Goal: Information Seeking & Learning: Learn about a topic

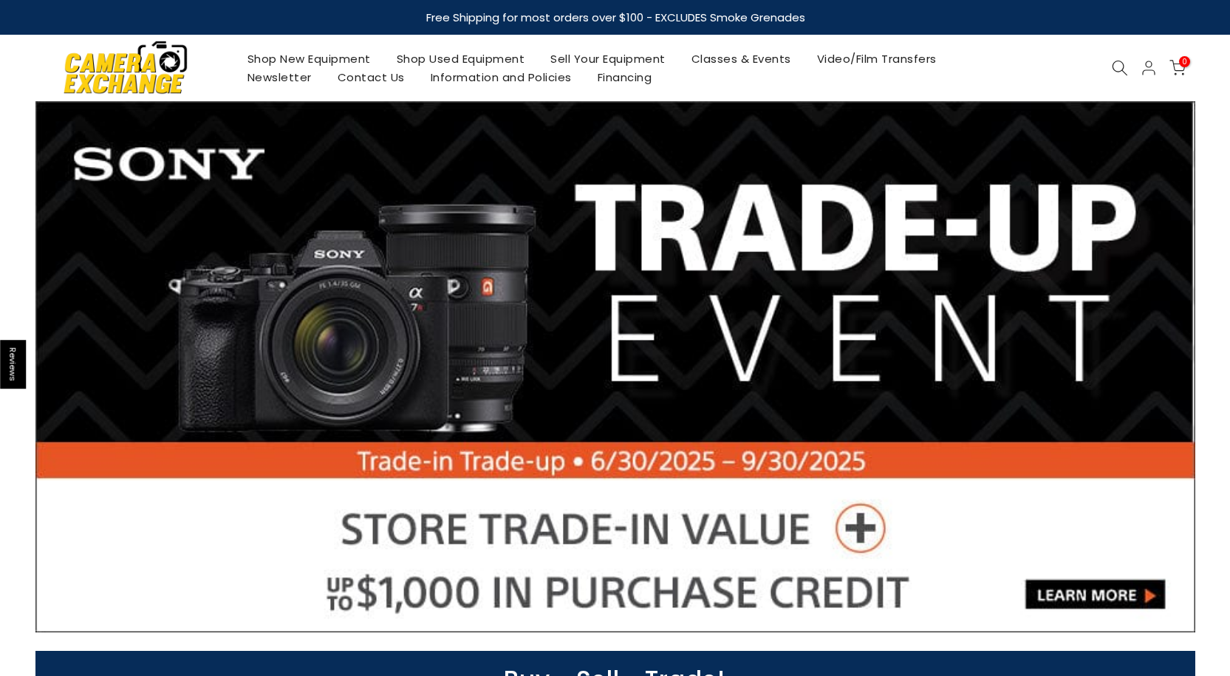
click at [1121, 68] on icon at bounding box center [1120, 68] width 16 height 16
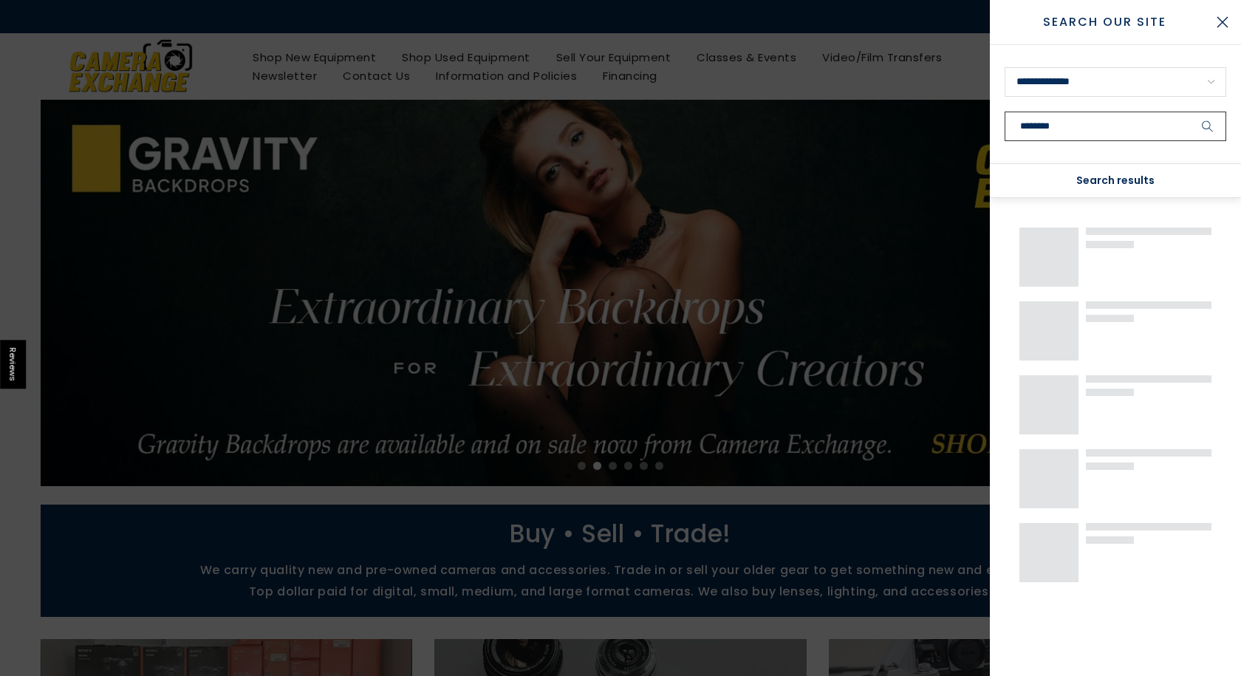
type input "********"
click at [1190, 112] on button "submit" at bounding box center [1208, 127] width 37 height 30
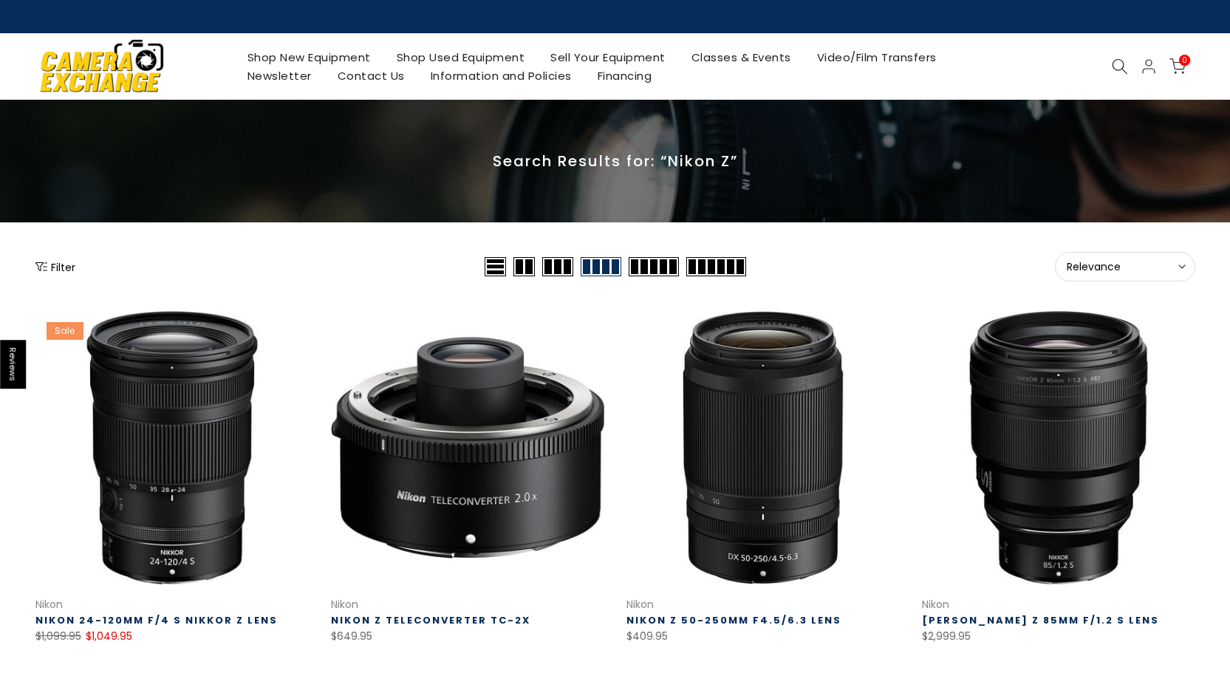
click at [52, 265] on button "Filter" at bounding box center [55, 266] width 40 height 15
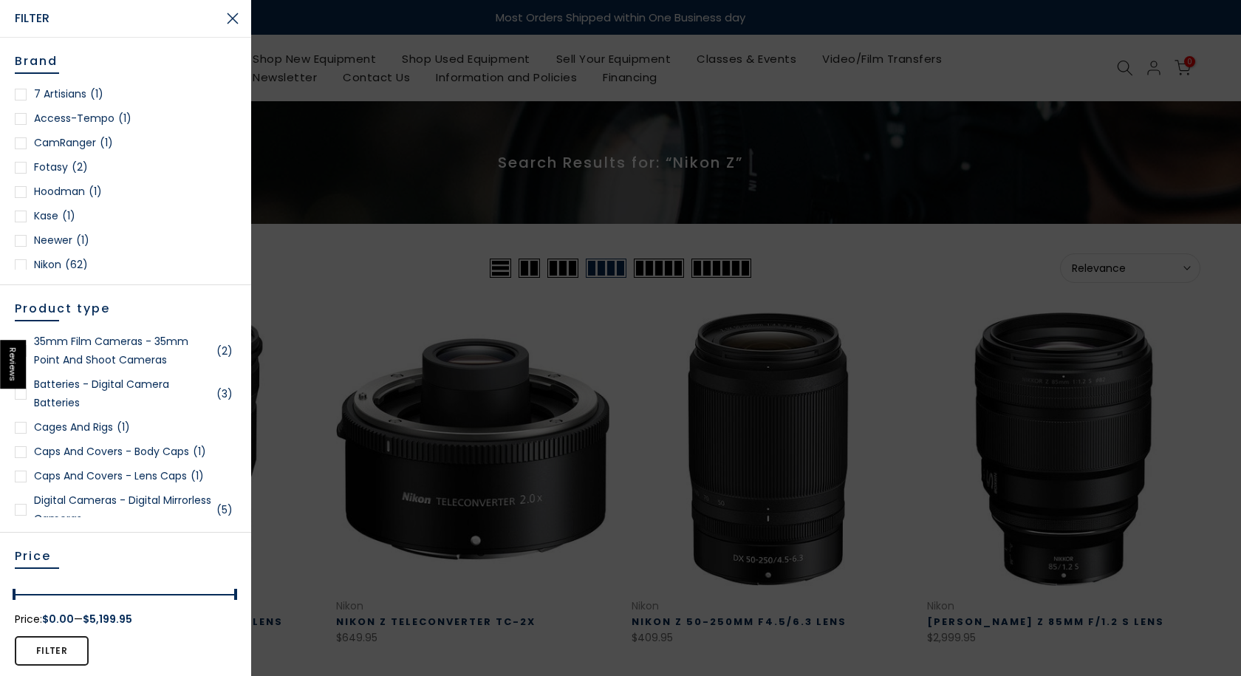
click at [238, 18] on button "Close Search" at bounding box center [232, 18] width 37 height 37
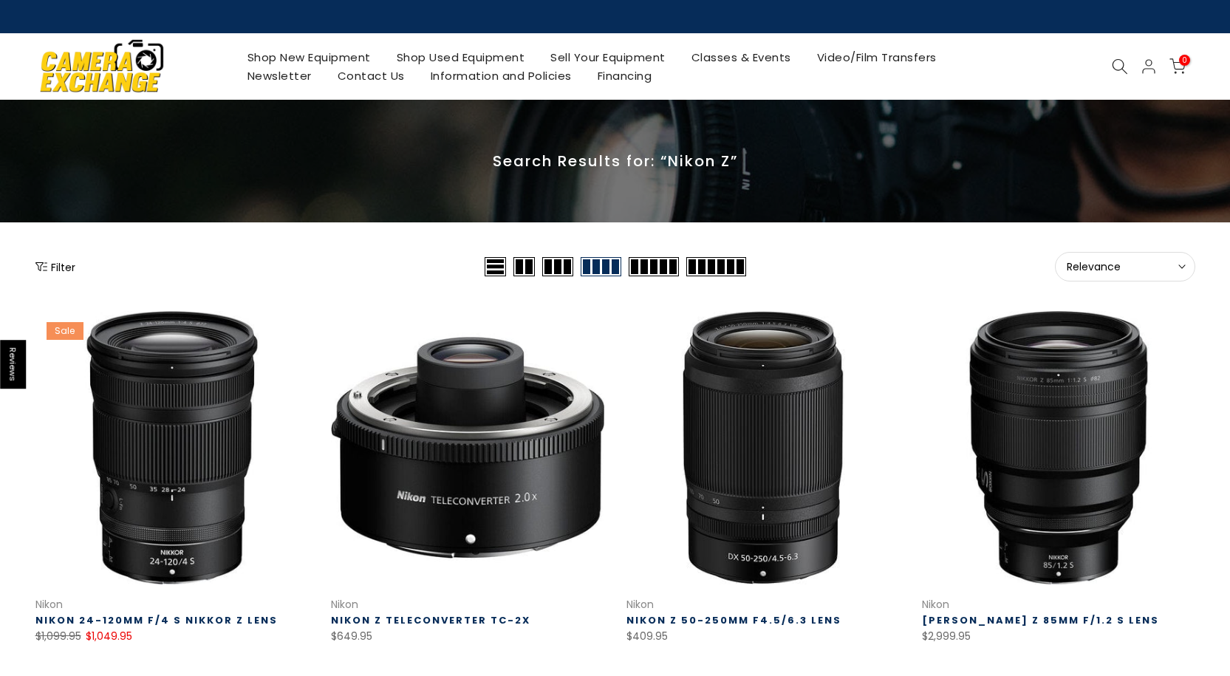
click at [1119, 61] on icon at bounding box center [1120, 66] width 16 height 16
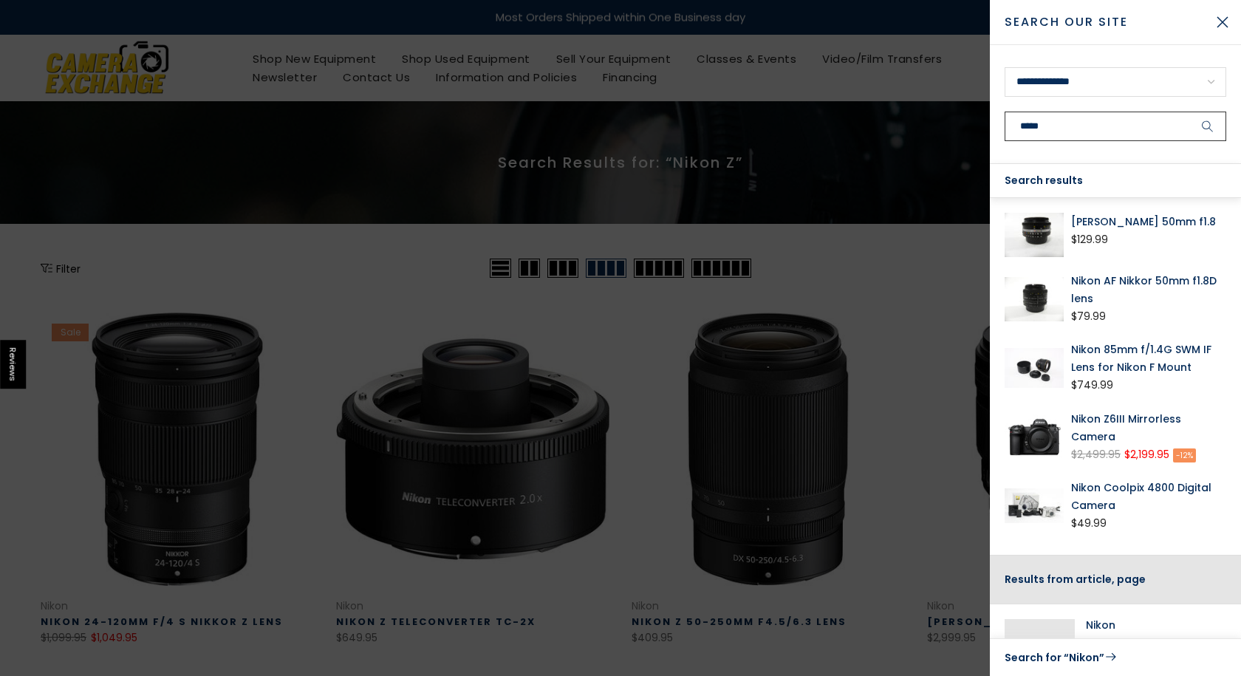
type input "*****"
click at [1190, 112] on button "submit" at bounding box center [1208, 127] width 37 height 30
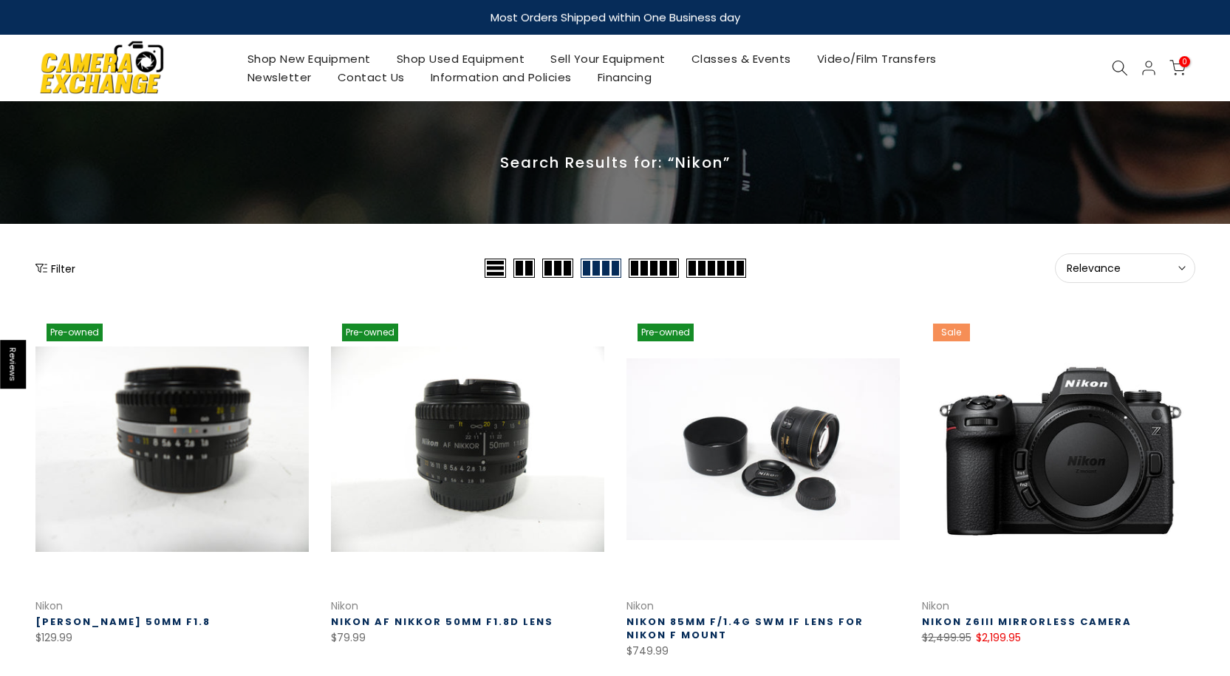
click at [49, 270] on button "Filter" at bounding box center [55, 268] width 40 height 15
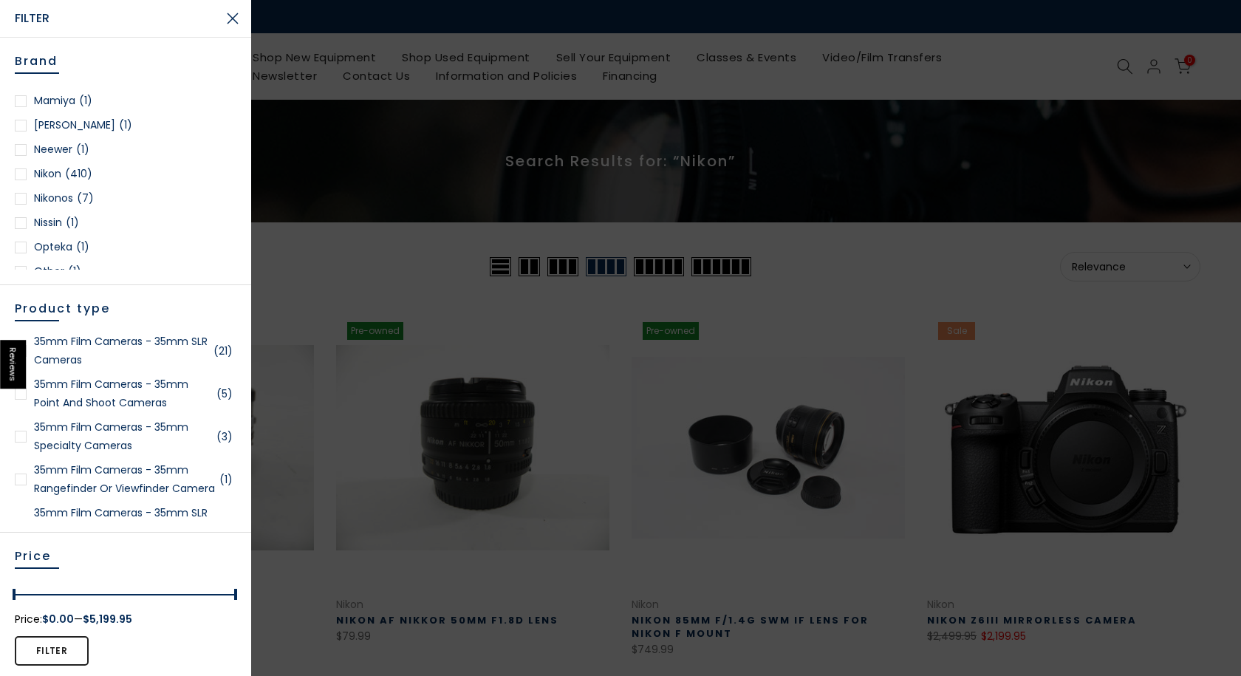
scroll to position [665, 0]
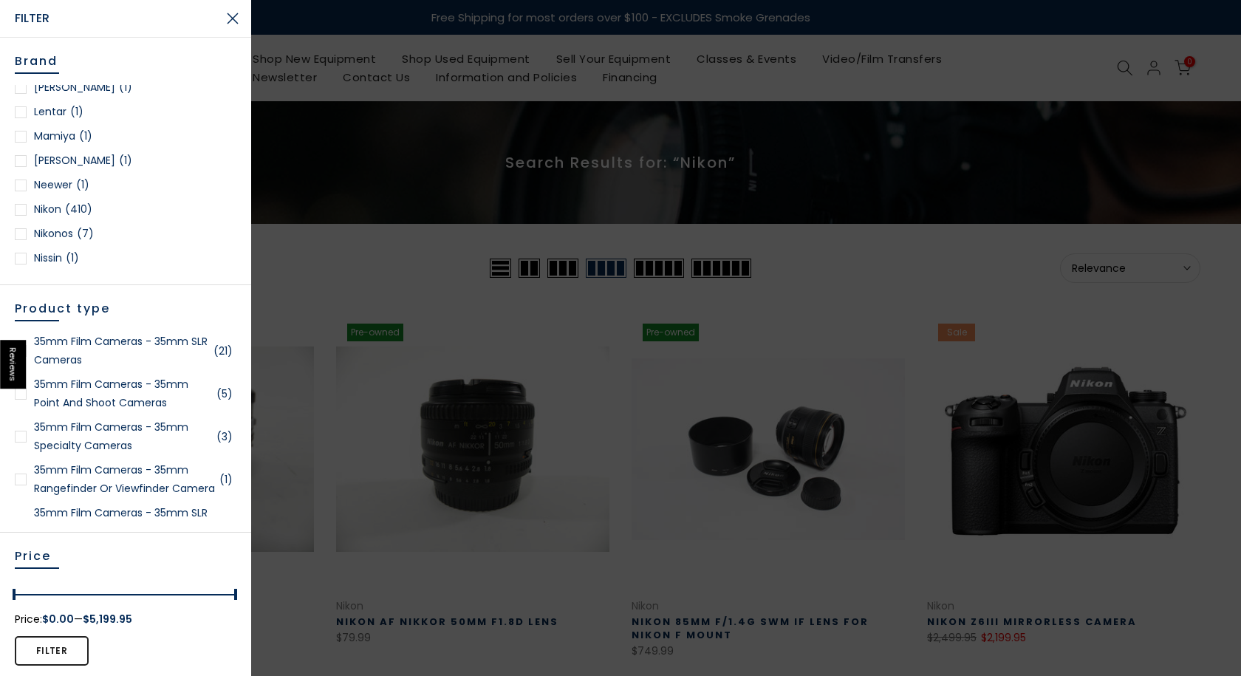
click at [23, 213] on div at bounding box center [21, 210] width 12 height 12
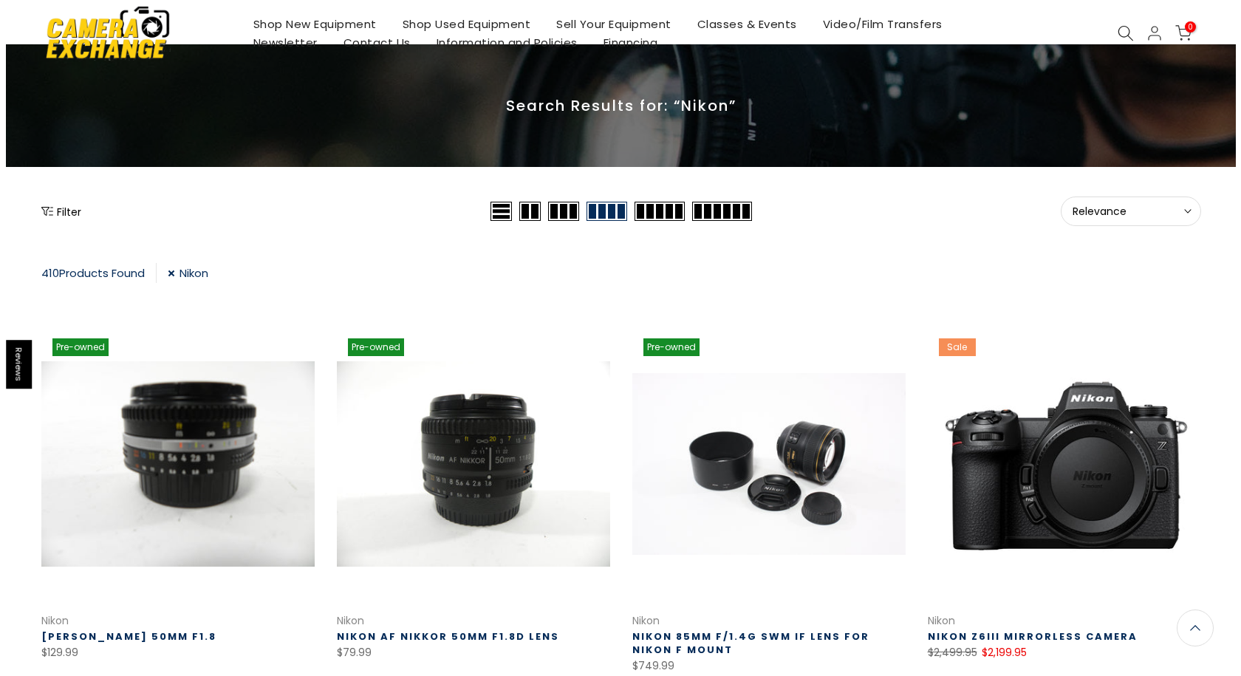
scroll to position [17, 0]
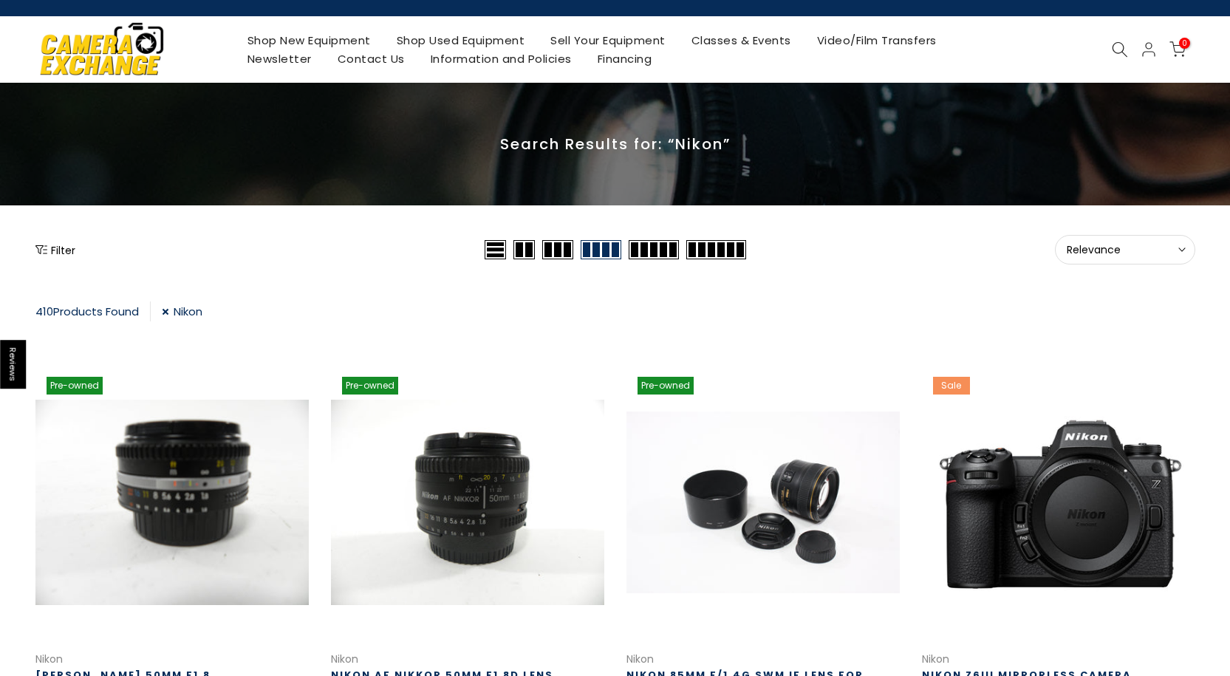
click at [54, 249] on button "Filter" at bounding box center [55, 249] width 40 height 15
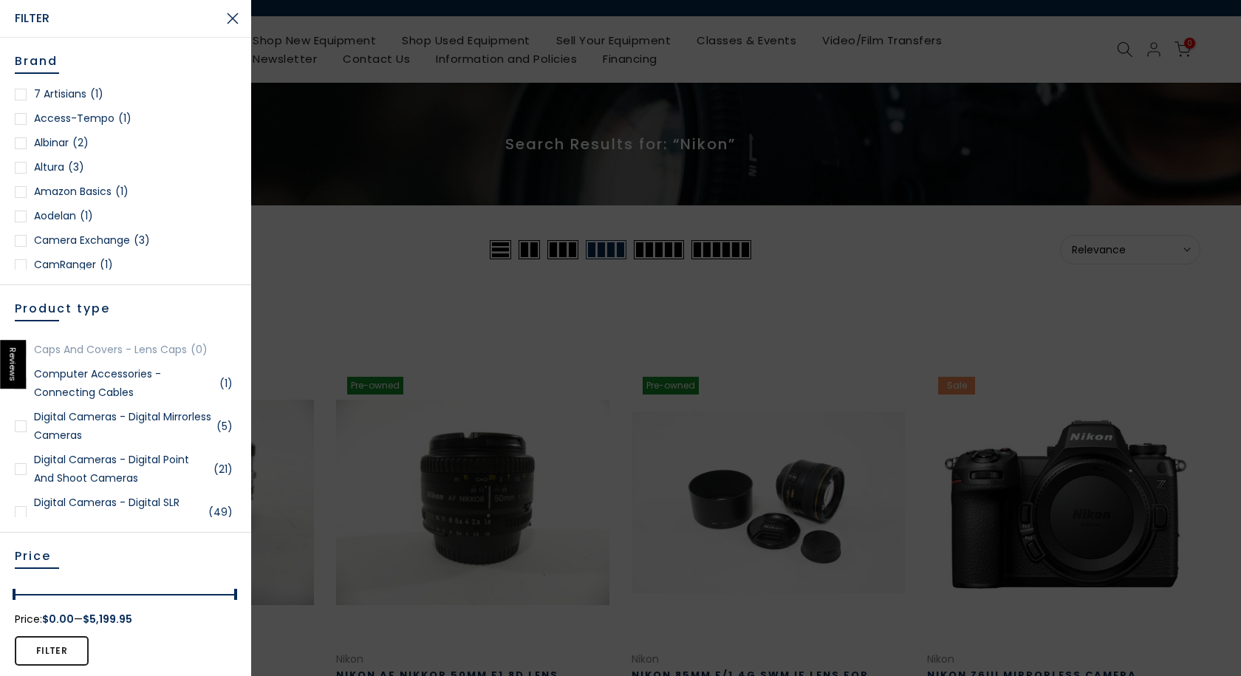
scroll to position [591, 0]
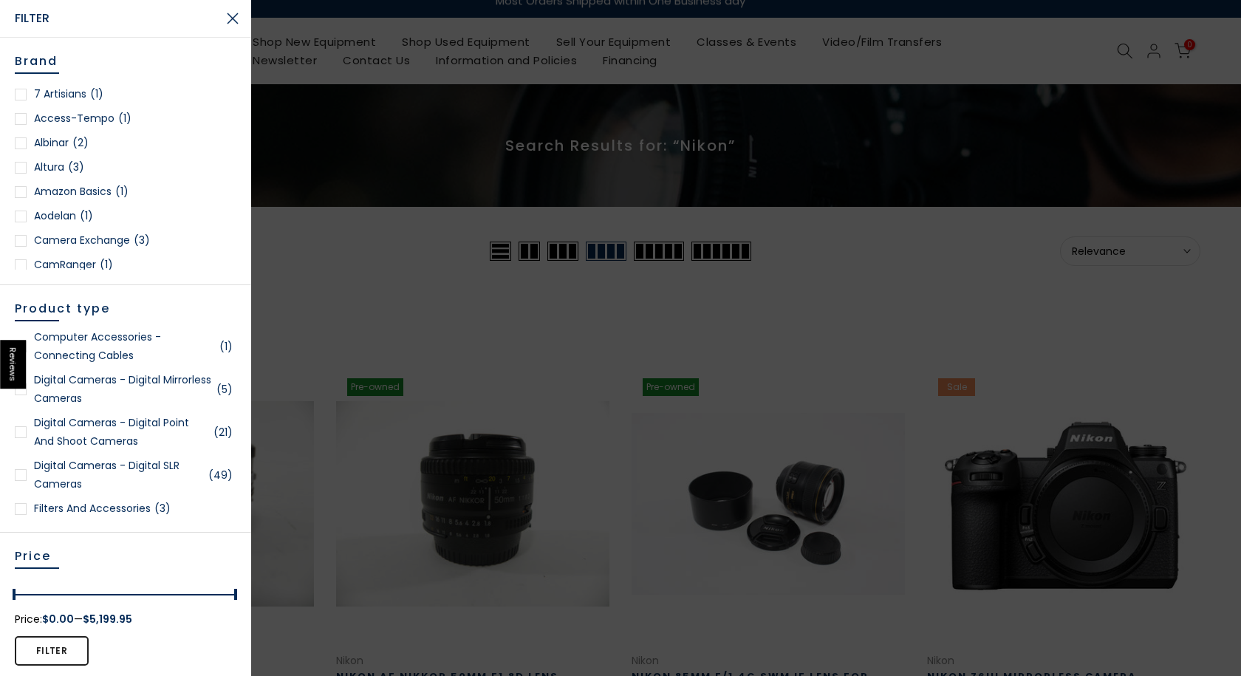
click at [21, 395] on div at bounding box center [21, 389] width 12 height 12
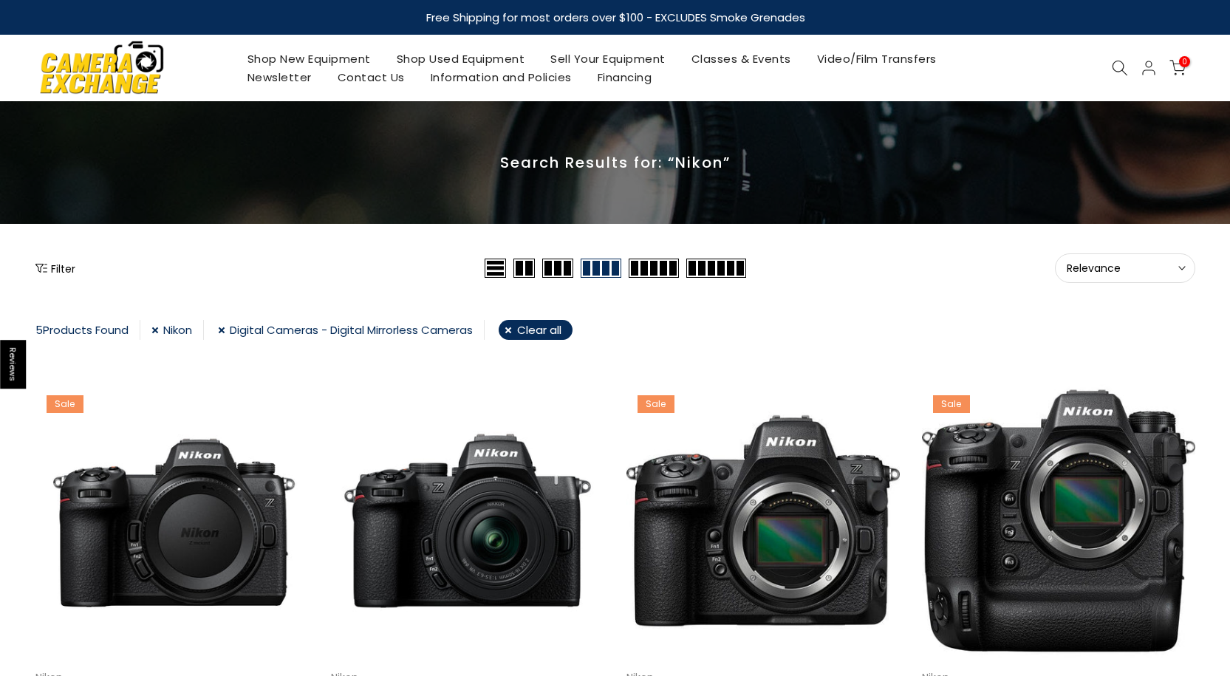
click at [92, 79] on img at bounding box center [102, 67] width 126 height 64
